Goal: Task Accomplishment & Management: Use online tool/utility

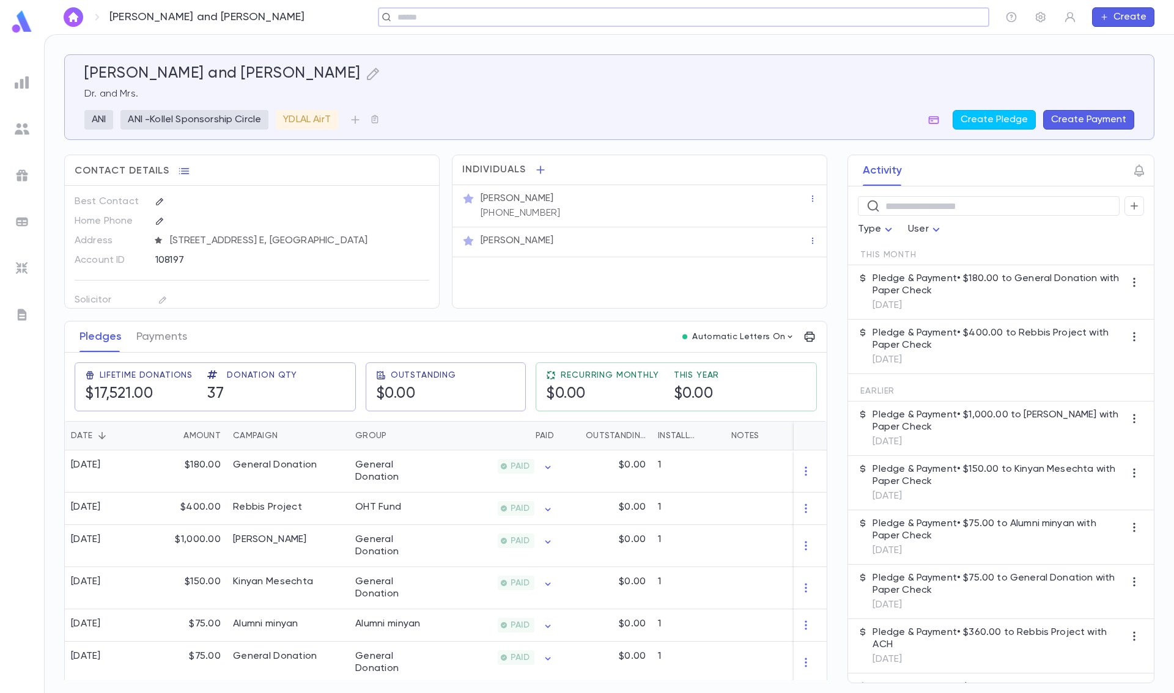
scroll to position [611, 0]
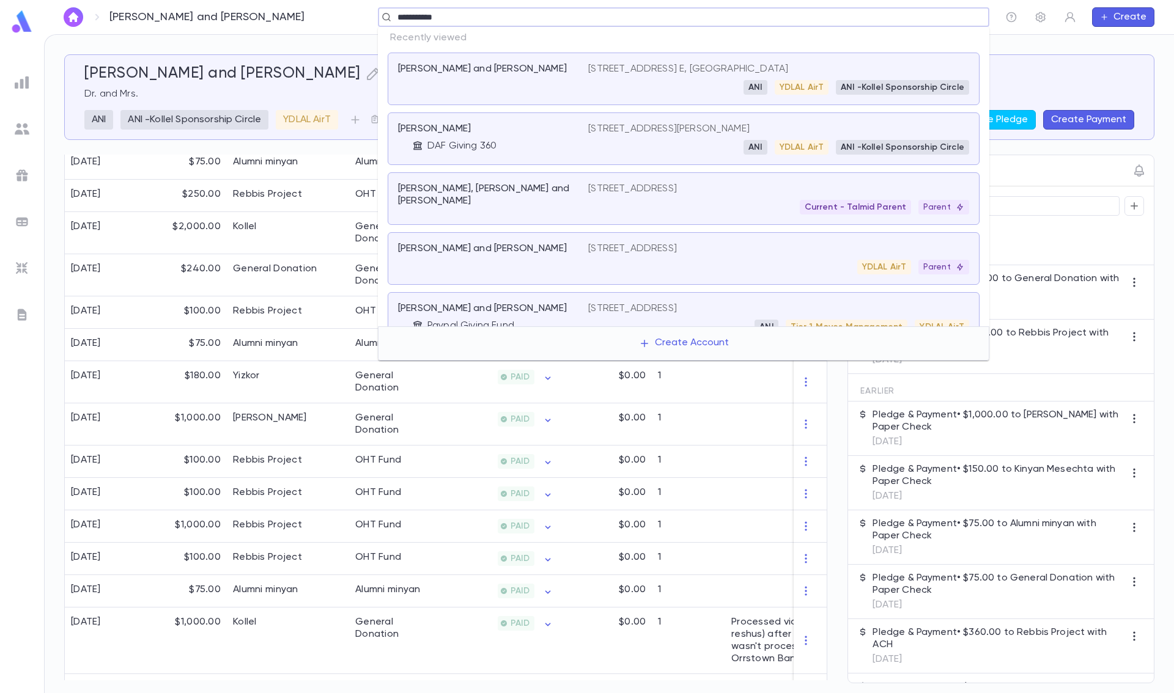
type input "**********"
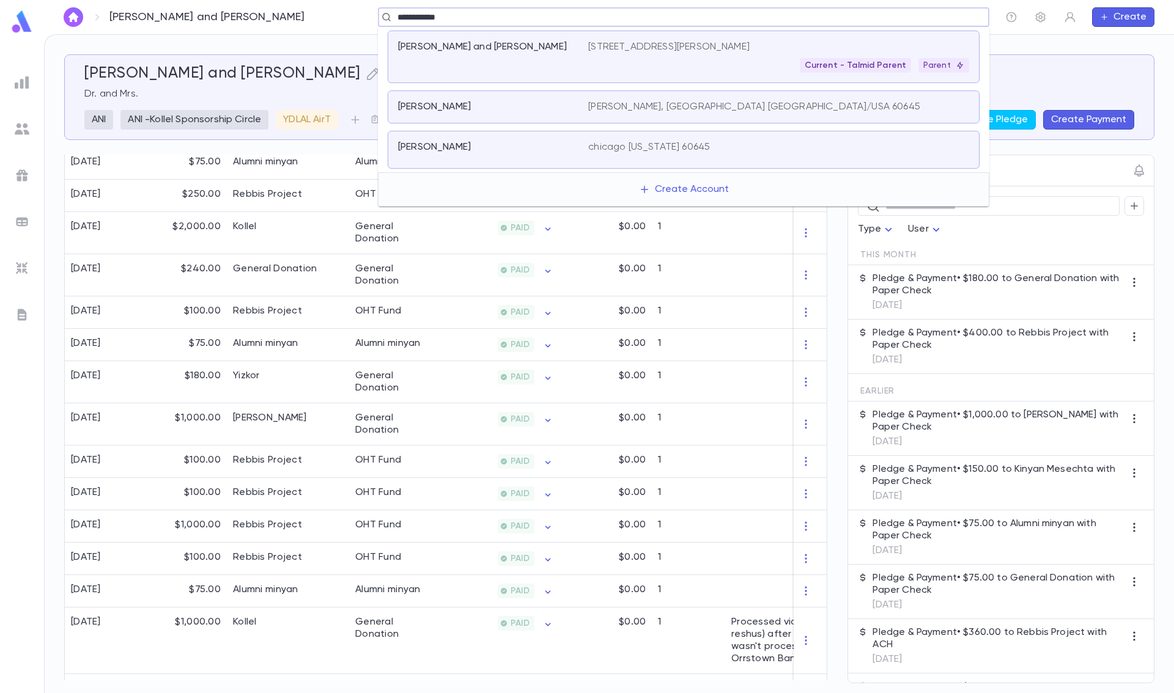
click at [488, 56] on div "[PERSON_NAME] and [PERSON_NAME]" at bounding box center [493, 57] width 190 height 32
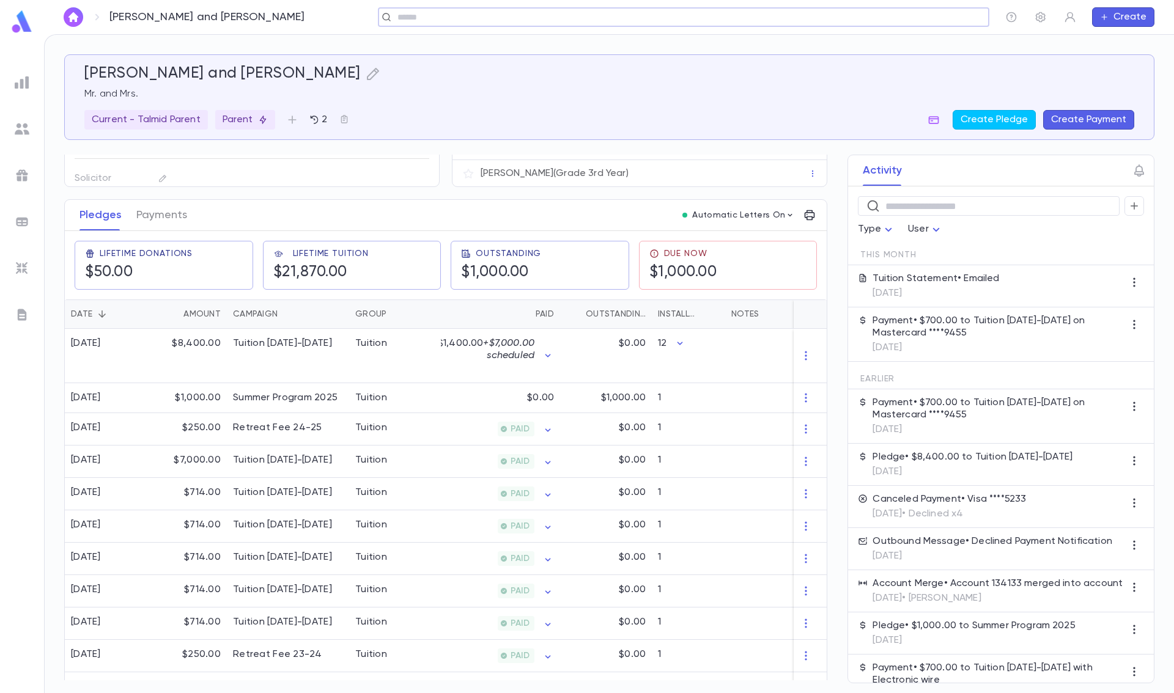
scroll to position [122, 0]
click at [804, 216] on icon "button" at bounding box center [809, 215] width 10 height 10
click at [825, 234] on p "Tuition Statement" at bounding box center [850, 240] width 85 height 12
click at [891, 265] on li "Email" at bounding box center [891, 262] width 43 height 22
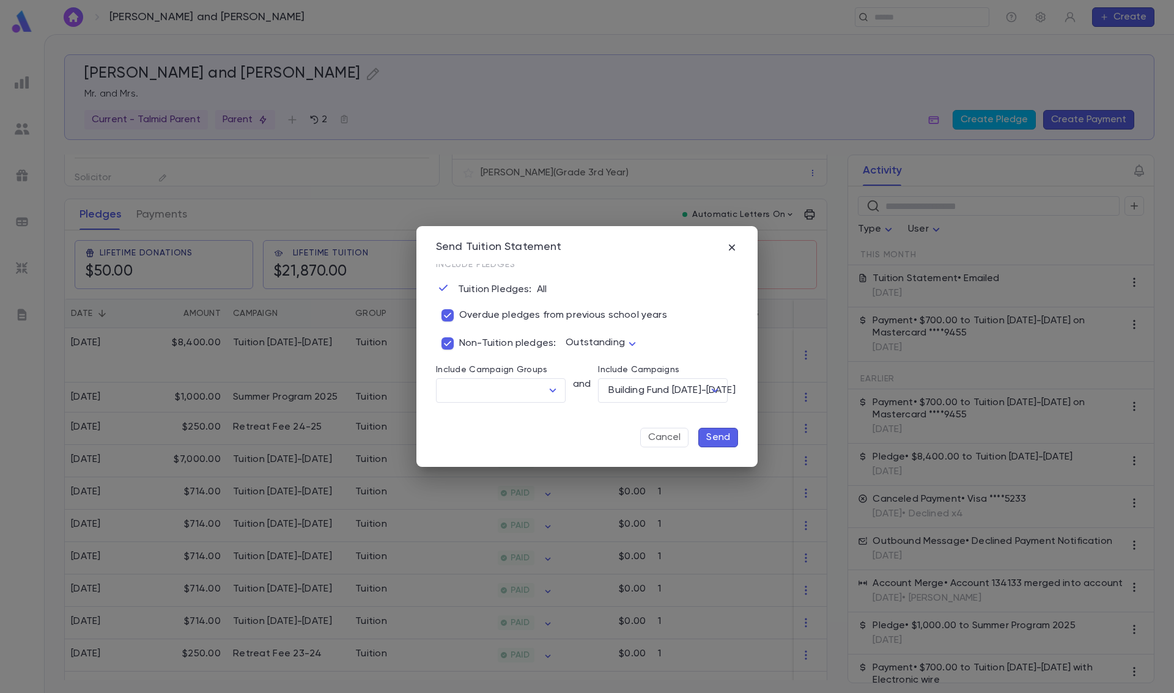
scroll to position [23, 0]
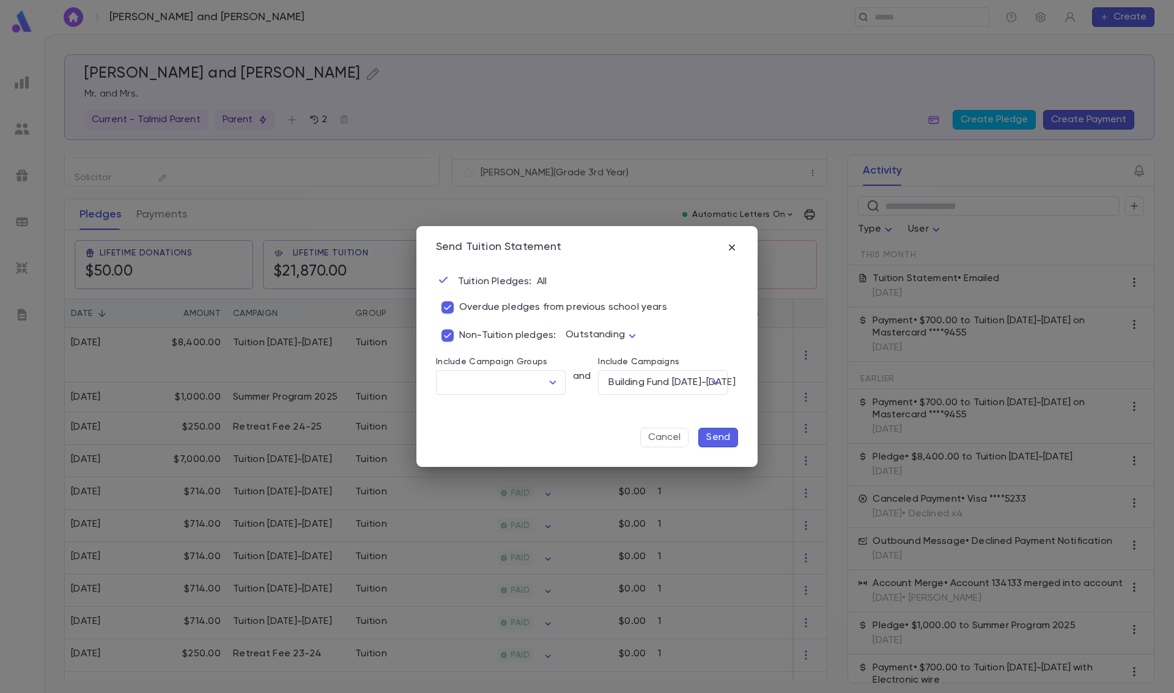
click at [713, 436] on p "Send" at bounding box center [718, 438] width 24 height 12
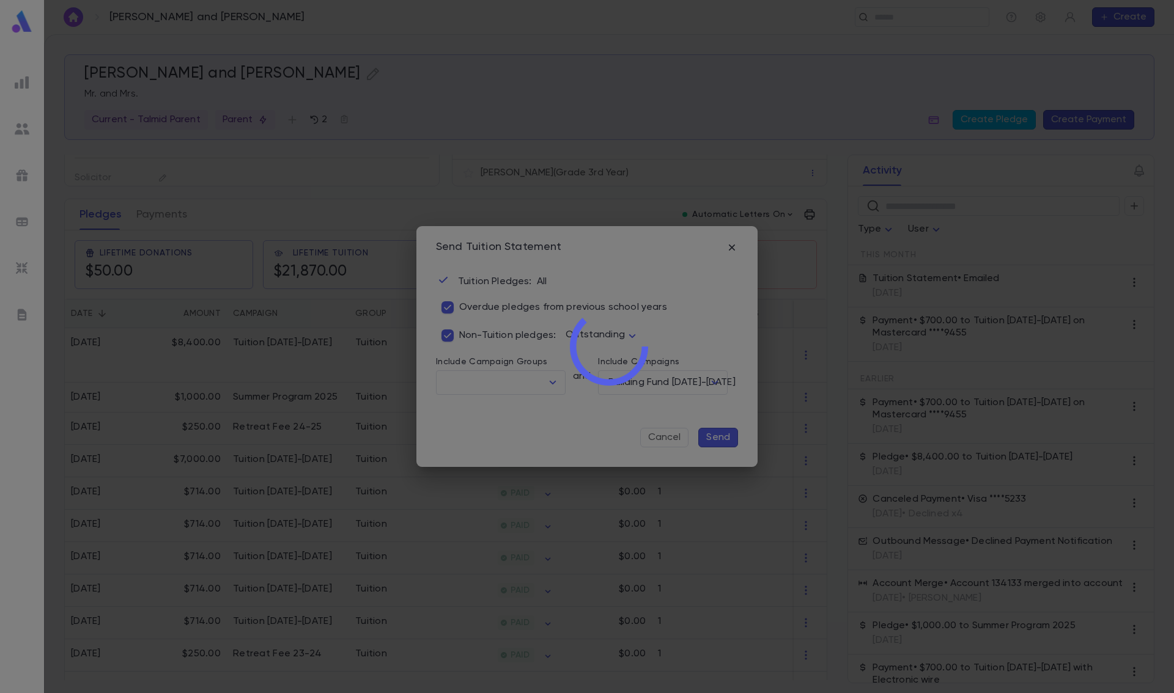
scroll to position [0, 0]
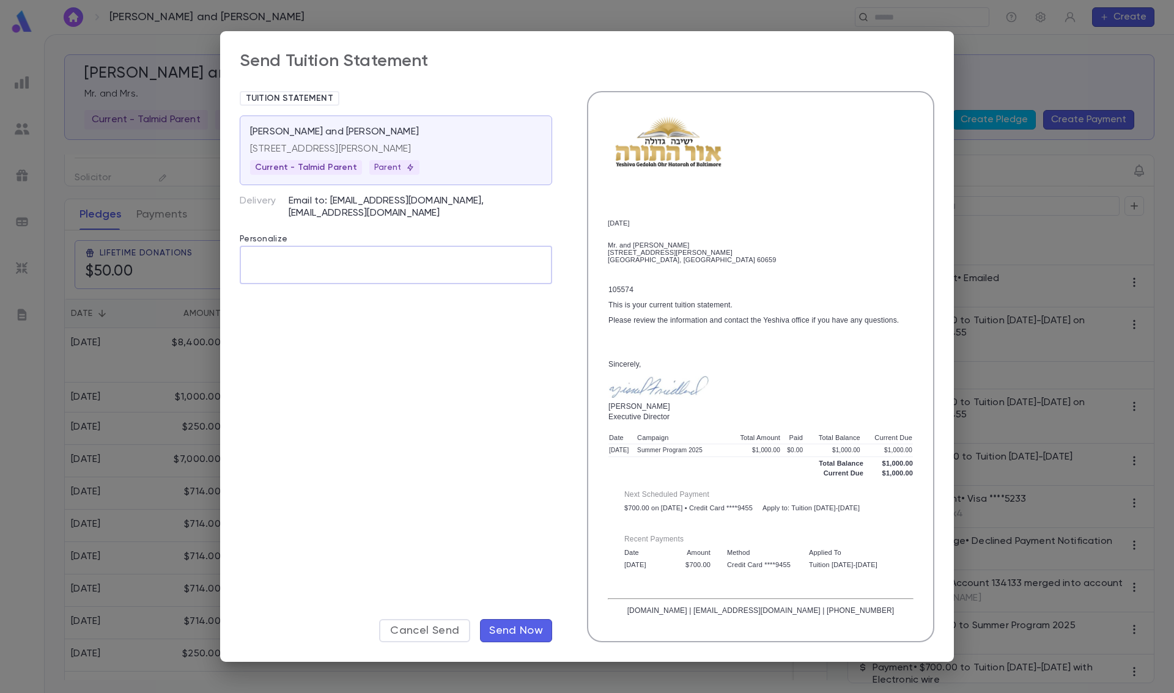
click at [404, 260] on textarea at bounding box center [395, 265] width 295 height 38
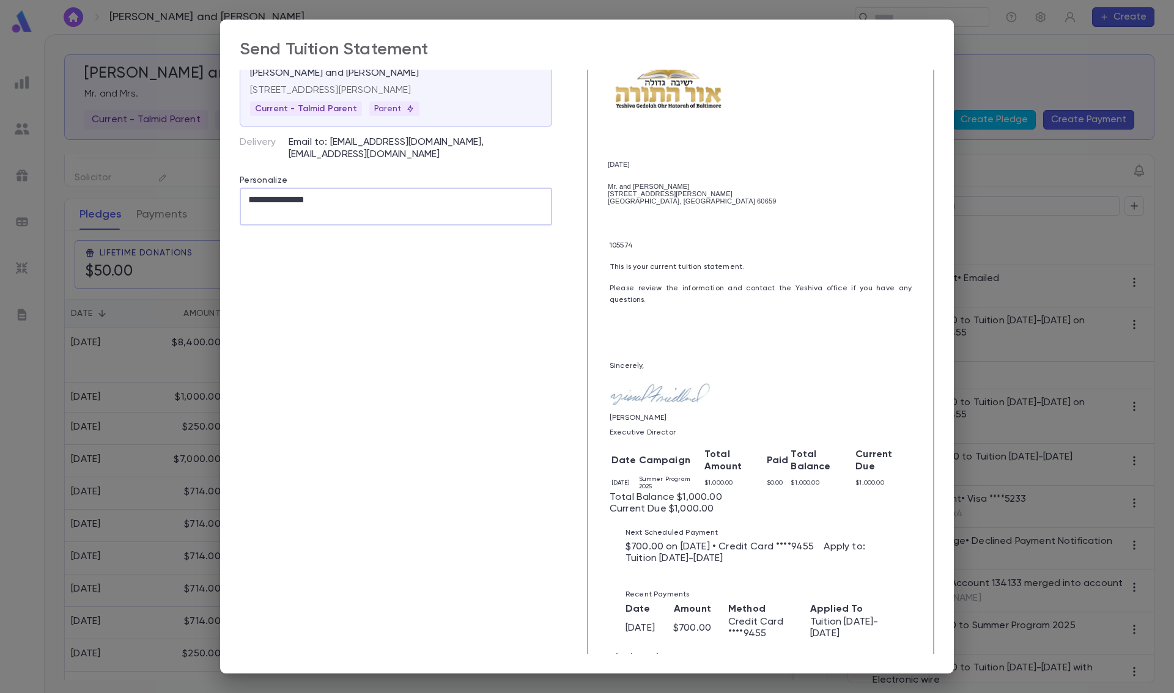
scroll to position [119, 0]
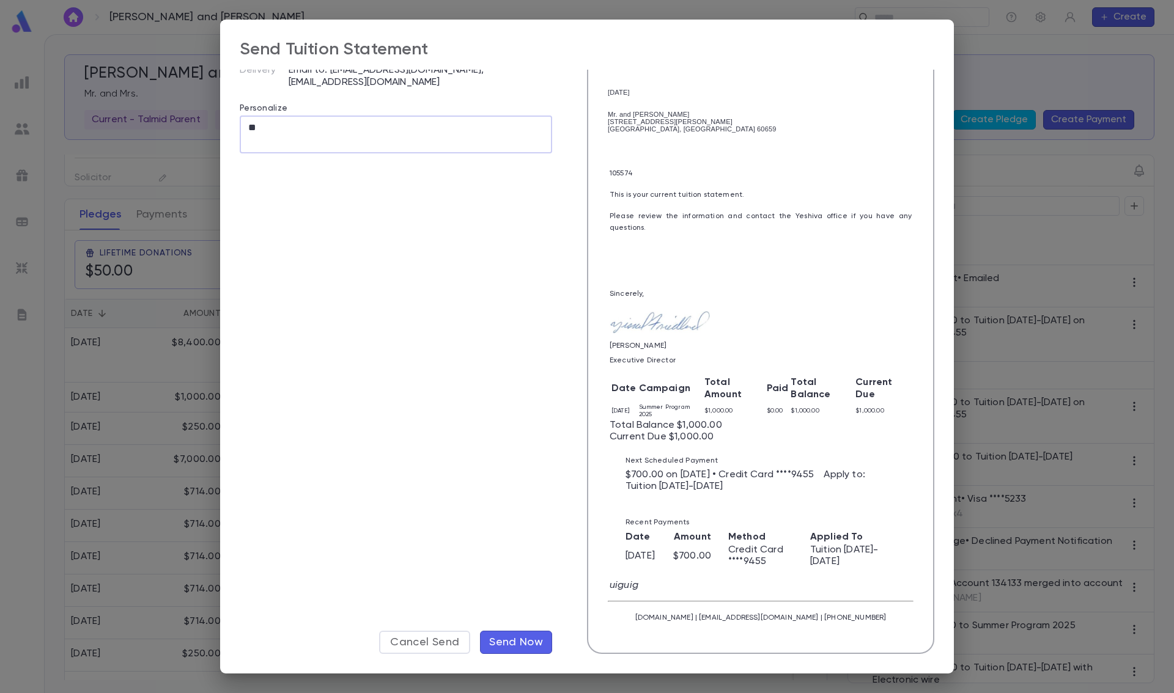
type textarea "*"
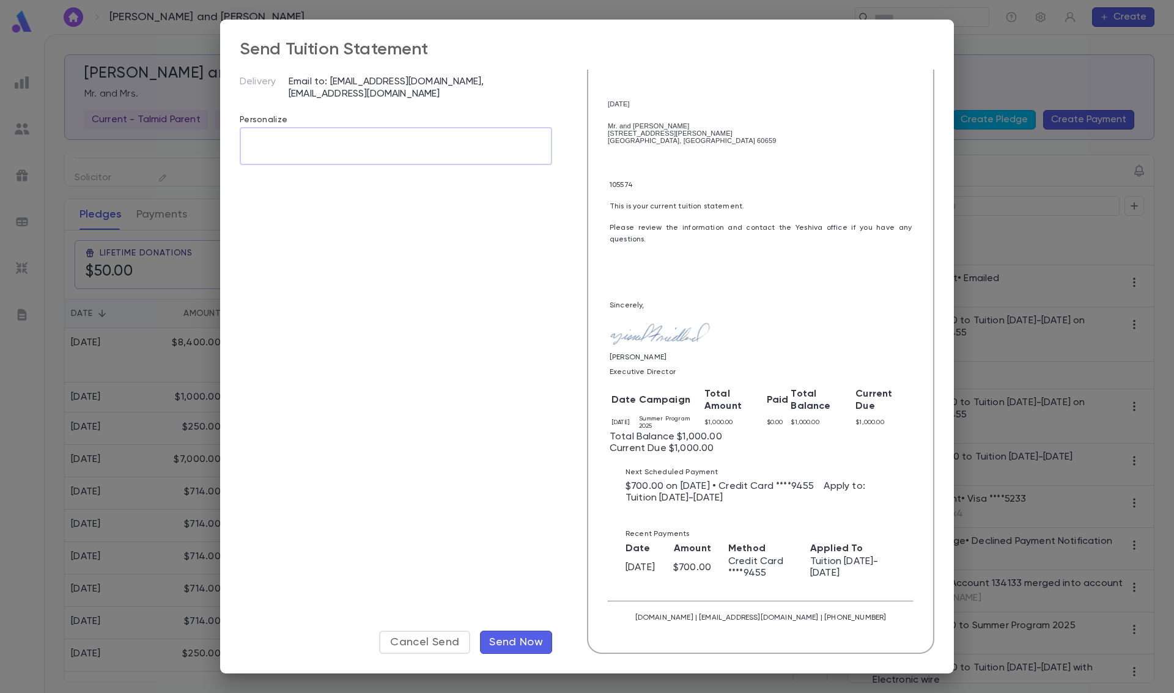
scroll to position [0, 0]
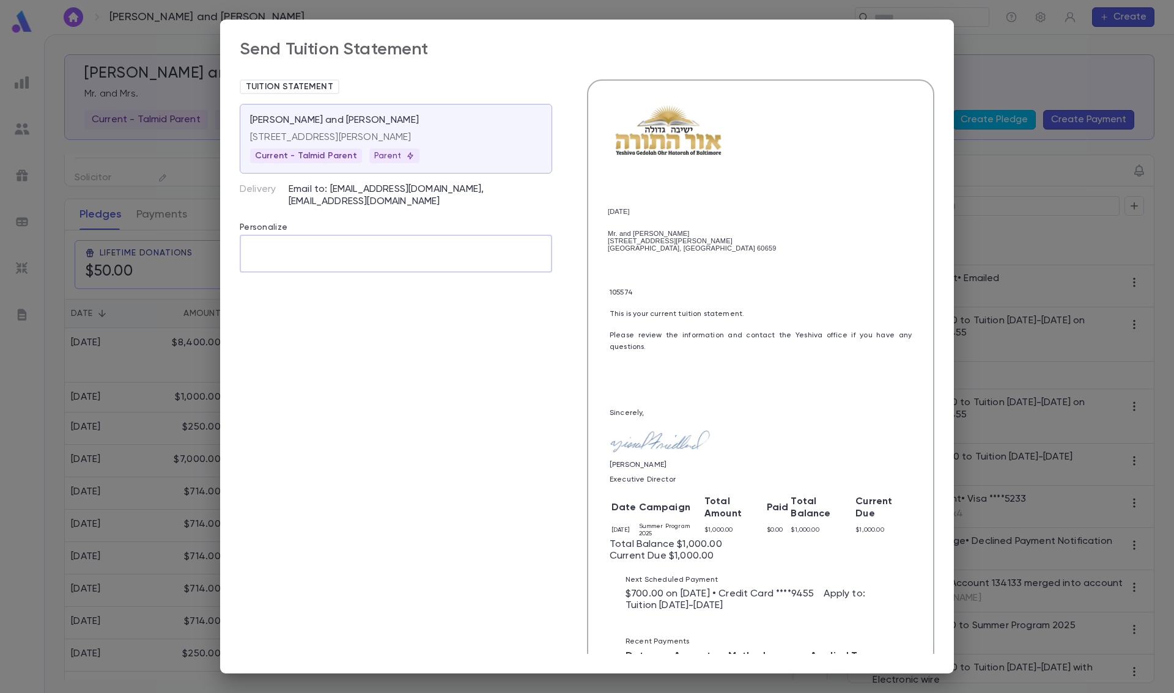
click at [292, 243] on textarea at bounding box center [394, 254] width 293 height 38
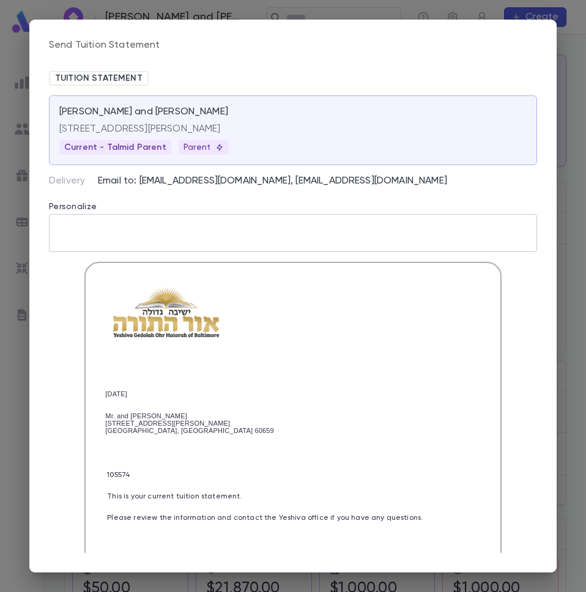
click at [108, 232] on textarea at bounding box center [290, 233] width 466 height 38
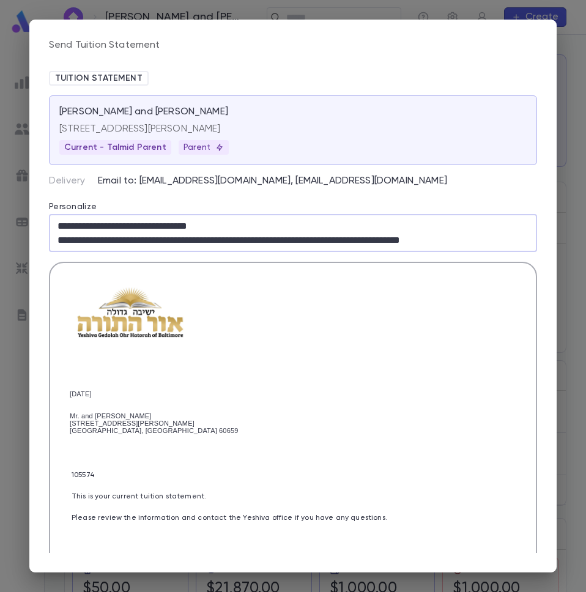
click at [234, 227] on textarea "**********" at bounding box center [290, 233] width 466 height 38
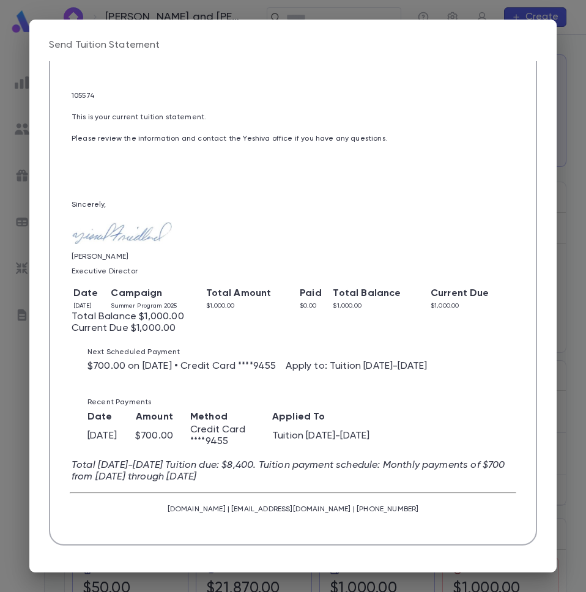
scroll to position [405, 0]
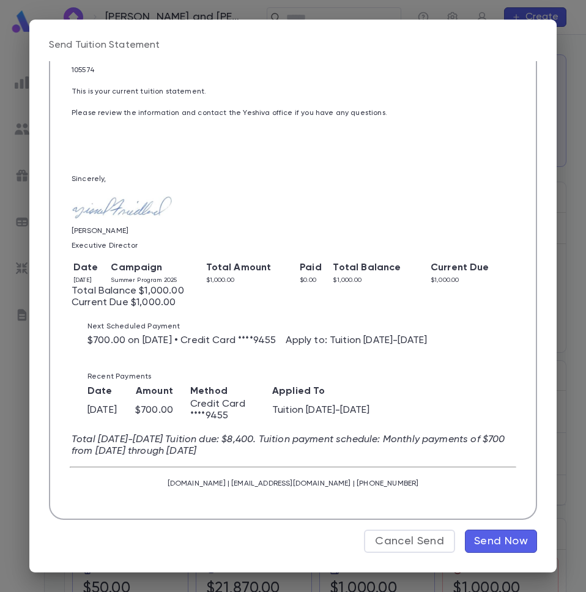
type textarea "**********"
click at [484, 535] on span "Send Now" at bounding box center [501, 540] width 54 height 13
